Goal: Task Accomplishment & Management: Use online tool/utility

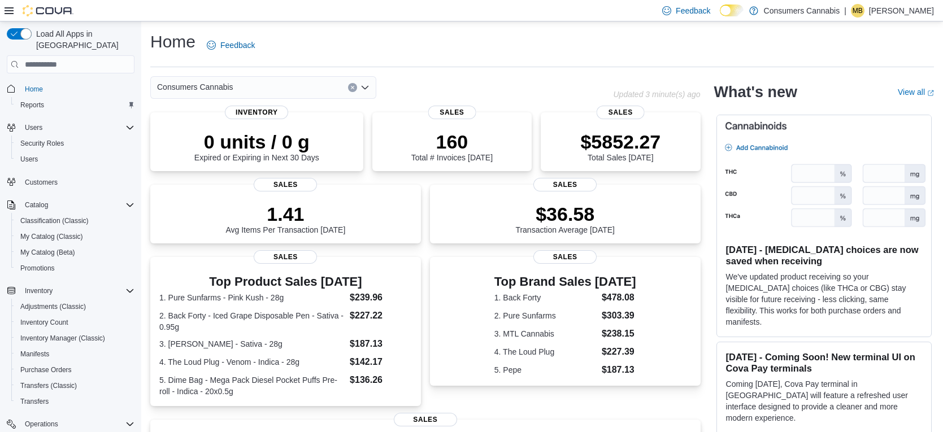
scroll to position [126, 0]
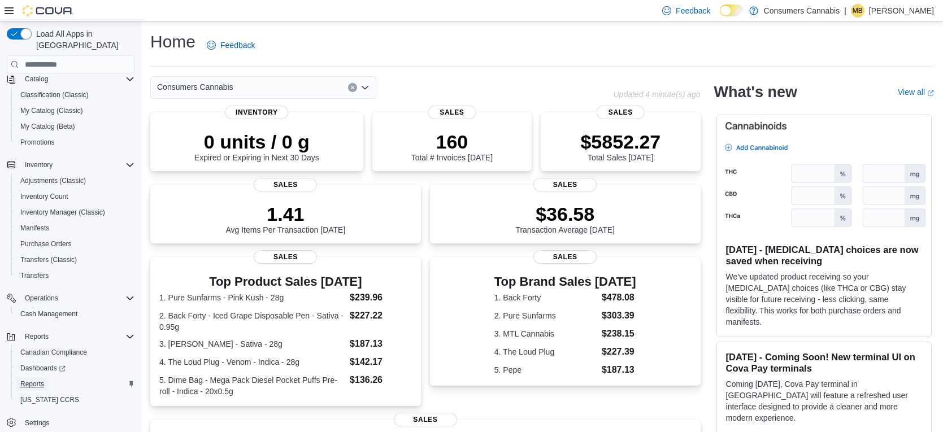
click at [44, 380] on span "Reports" at bounding box center [32, 384] width 24 height 9
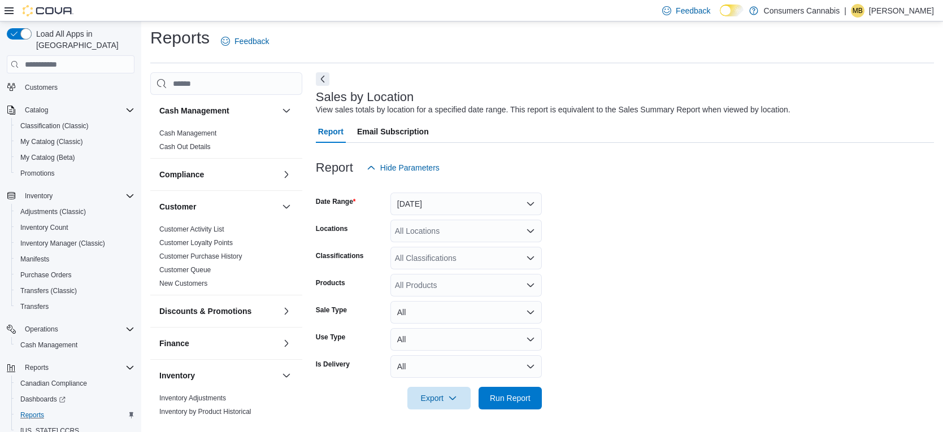
scroll to position [103, 0]
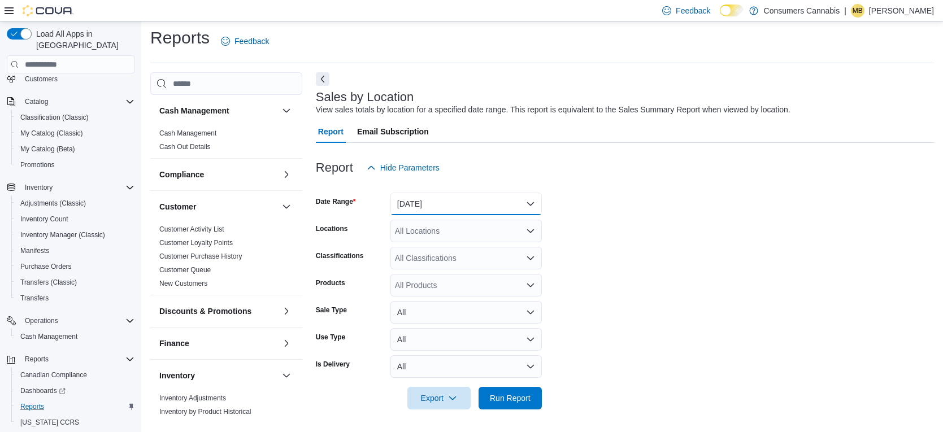
click at [513, 206] on button "[DATE]" at bounding box center [465, 204] width 151 height 23
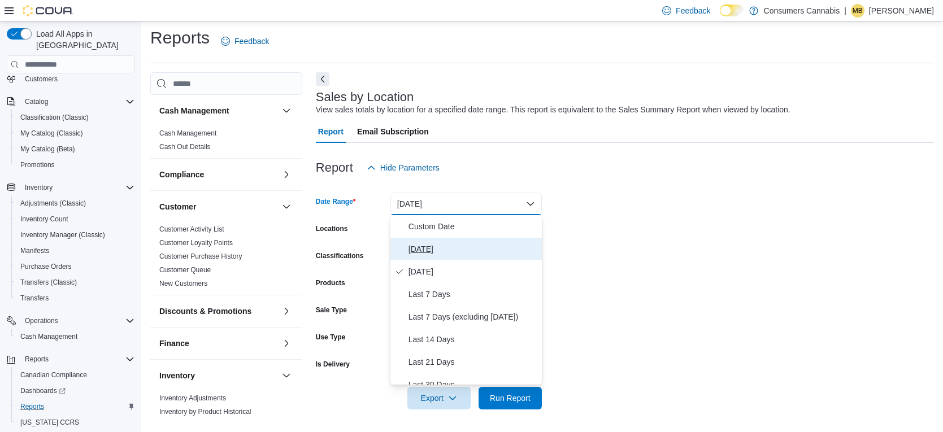
drag, startPoint x: 444, startPoint y: 245, endPoint x: 481, endPoint y: 258, distance: 40.0
click at [444, 245] on span "[DATE]" at bounding box center [473, 249] width 129 height 14
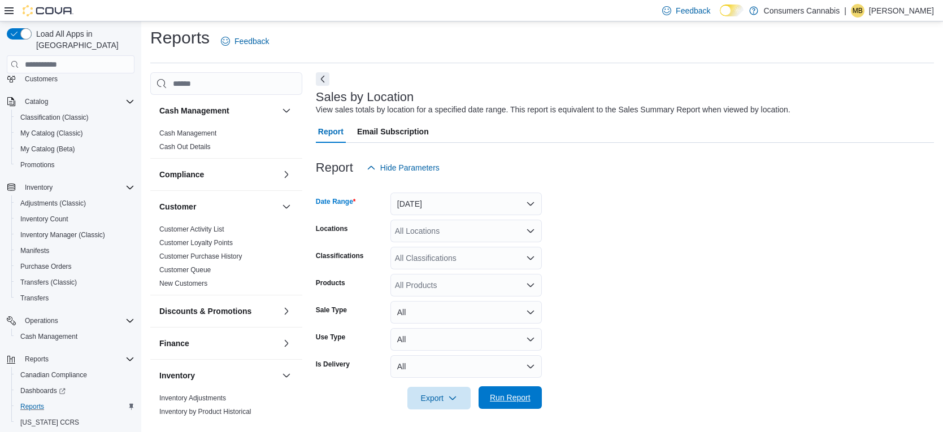
click at [522, 405] on span "Run Report" at bounding box center [510, 398] width 50 height 23
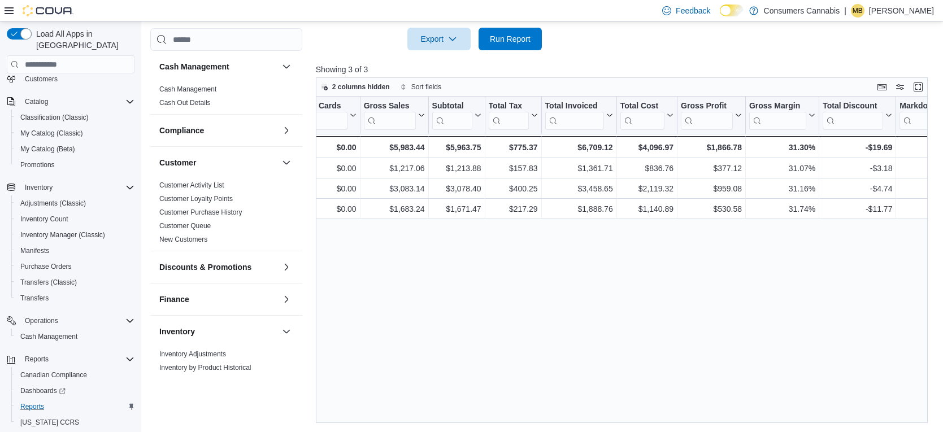
scroll to position [0, 410]
click at [520, 42] on span "Run Report" at bounding box center [510, 38] width 41 height 11
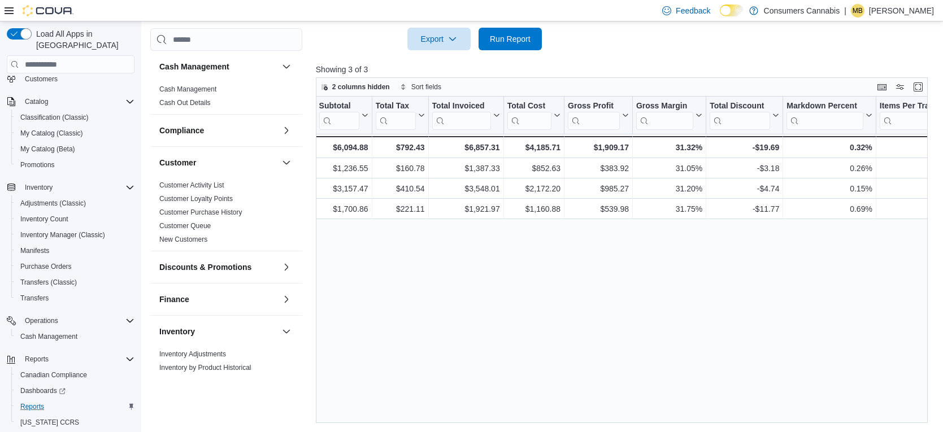
scroll to position [0, 521]
click at [507, 36] on span "Run Report" at bounding box center [510, 38] width 41 height 11
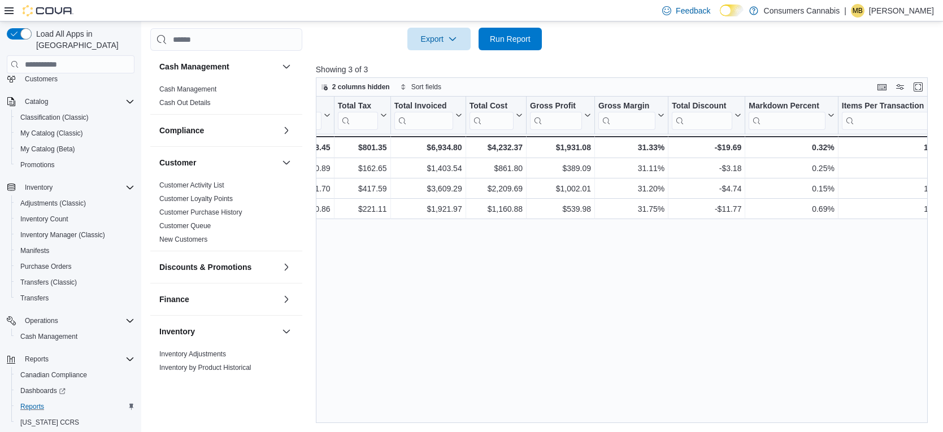
scroll to position [0, 523]
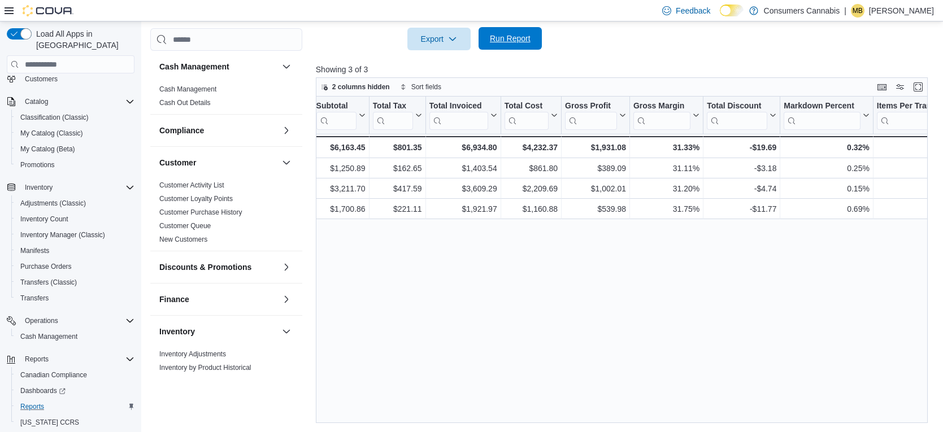
click at [532, 49] on span "Run Report" at bounding box center [510, 38] width 50 height 23
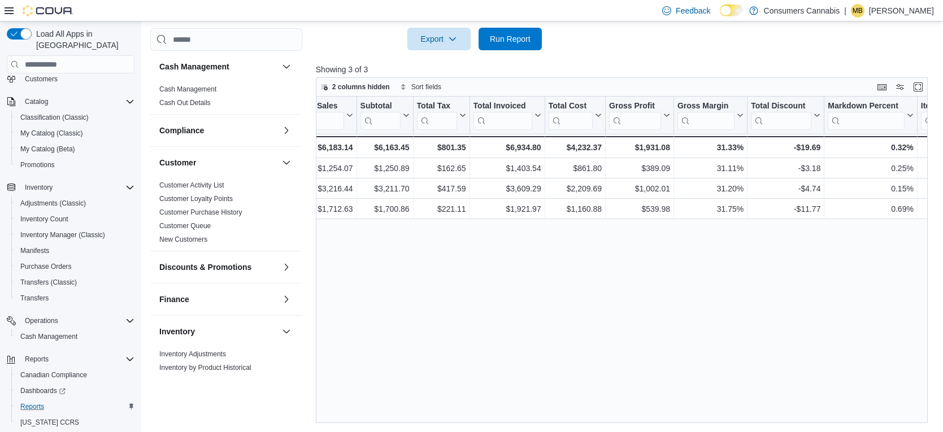
scroll to position [0, 491]
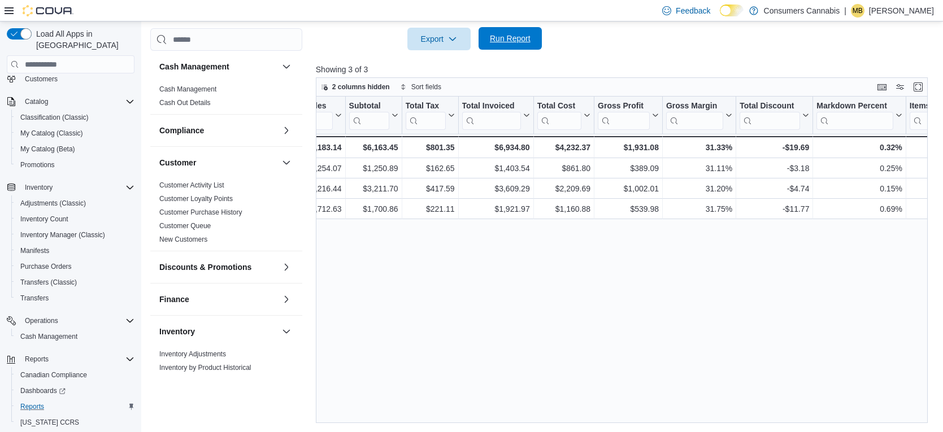
click at [505, 41] on span "Run Report" at bounding box center [510, 38] width 41 height 11
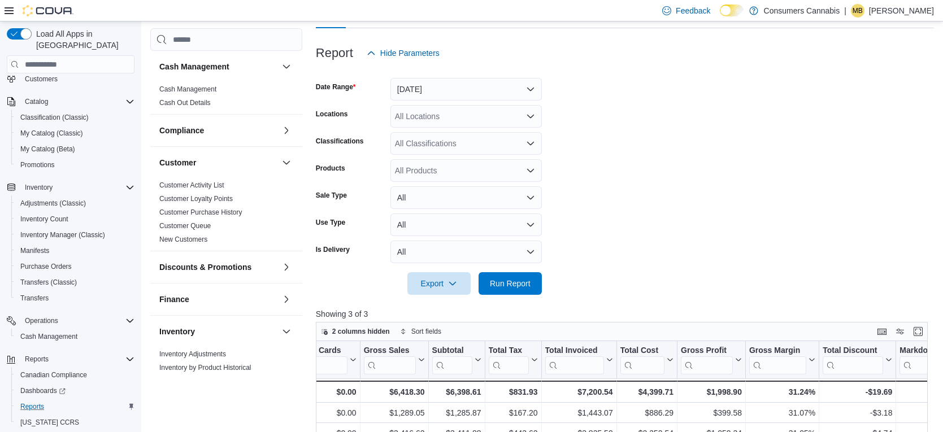
scroll to position [117, 0]
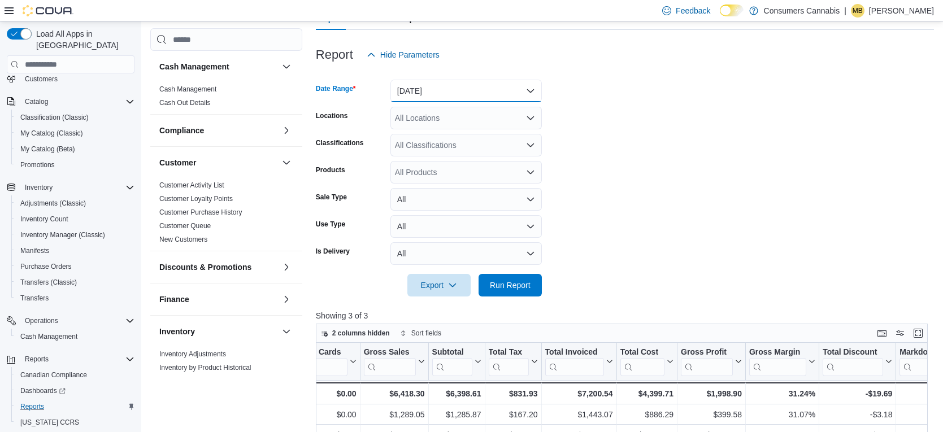
click at [467, 85] on button "[DATE]" at bounding box center [465, 91] width 151 height 23
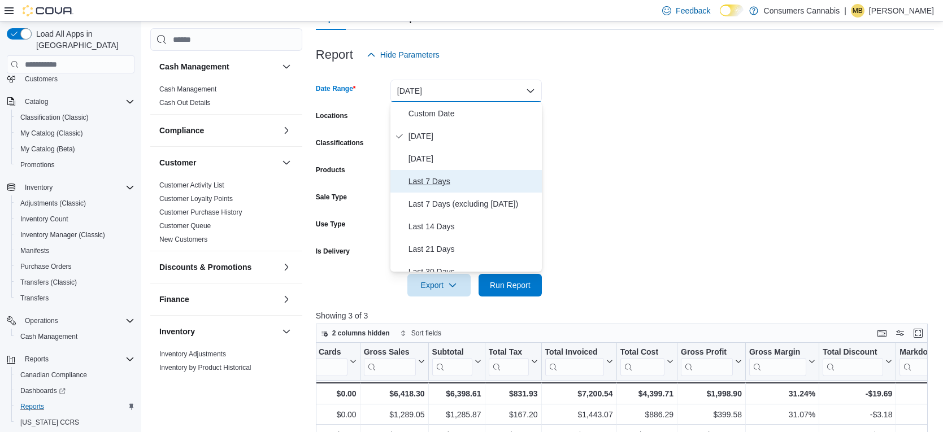
click at [465, 171] on button "Last 7 Days" at bounding box center [465, 181] width 151 height 23
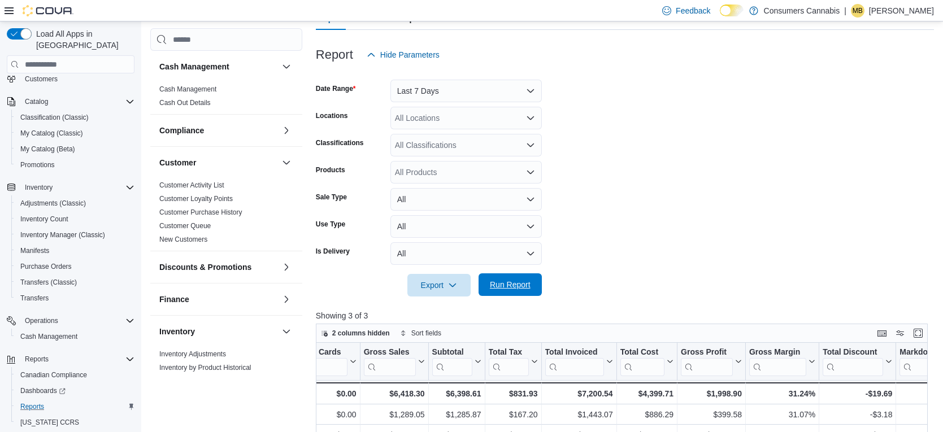
click at [527, 285] on span "Run Report" at bounding box center [510, 284] width 41 height 11
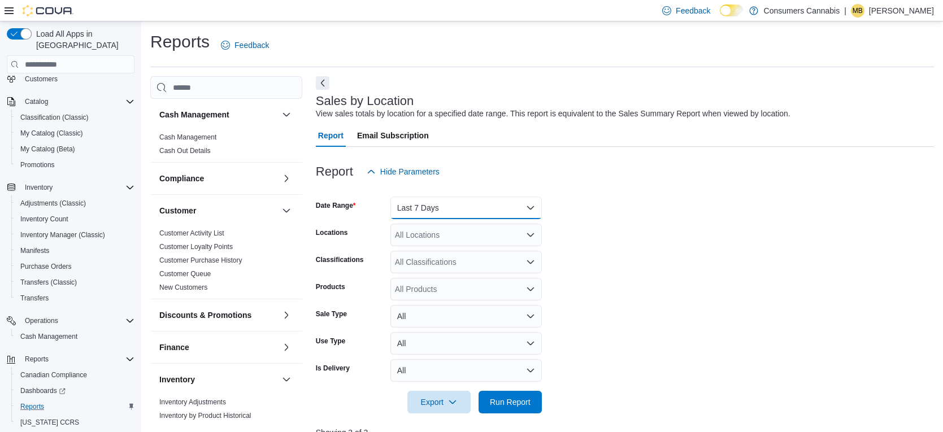
click at [479, 201] on button "Last 7 Days" at bounding box center [465, 208] width 151 height 23
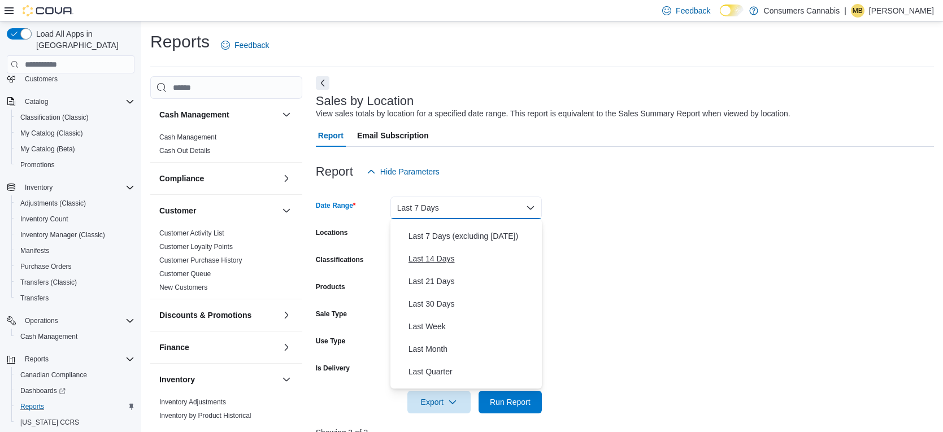
scroll to position [170, 0]
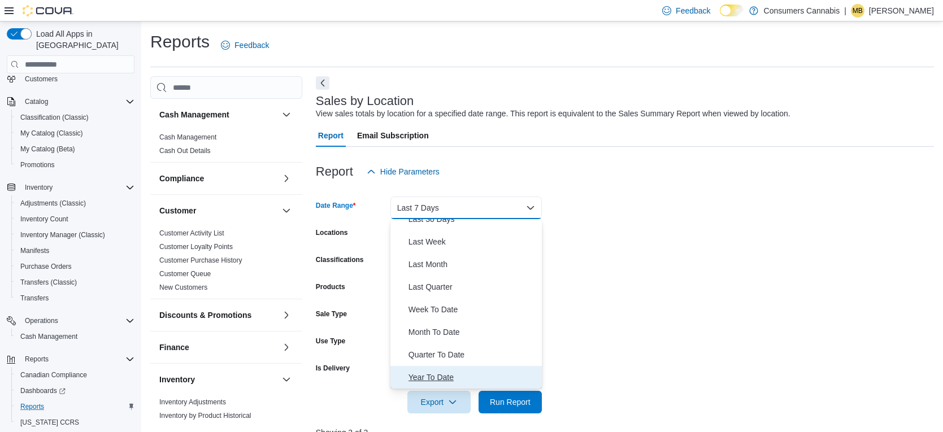
click at [450, 376] on span "Year To Date" at bounding box center [473, 378] width 129 height 14
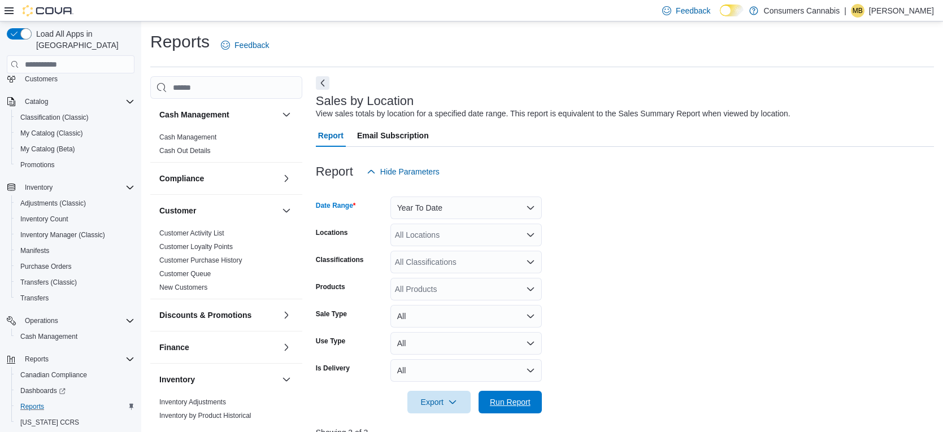
drag, startPoint x: 523, startPoint y: 403, endPoint x: 597, endPoint y: 271, distance: 151.8
click at [523, 403] on span "Run Report" at bounding box center [510, 402] width 41 height 11
click at [894, 15] on p "[PERSON_NAME]" at bounding box center [901, 11] width 65 height 14
drag, startPoint x: 876, startPoint y: 109, endPoint x: 860, endPoint y: 107, distance: 16.5
click at [876, 109] on span "Sign Out" at bounding box center [861, 108] width 31 height 11
